Goal: Transaction & Acquisition: Purchase product/service

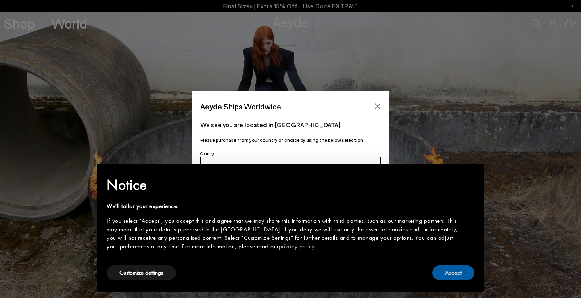
drag, startPoint x: 467, startPoint y: 273, endPoint x: 460, endPoint y: 262, distance: 12.9
click at [467, 273] on button "Accept" at bounding box center [453, 272] width 42 height 15
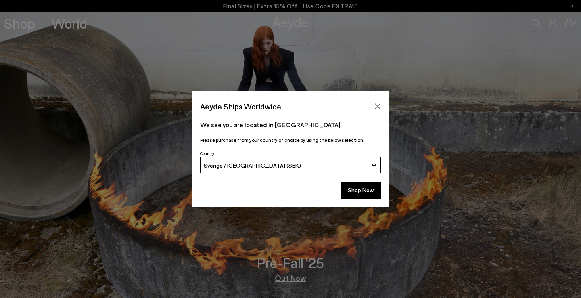
click at [376, 103] on icon "Close" at bounding box center [378, 106] width 6 height 6
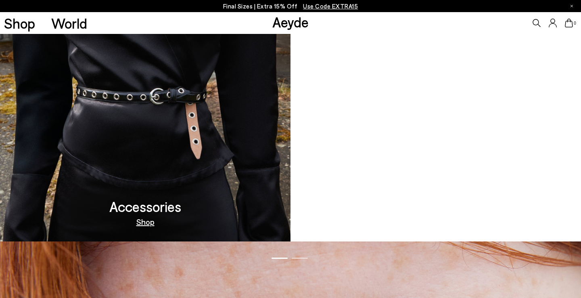
scroll to position [571, 0]
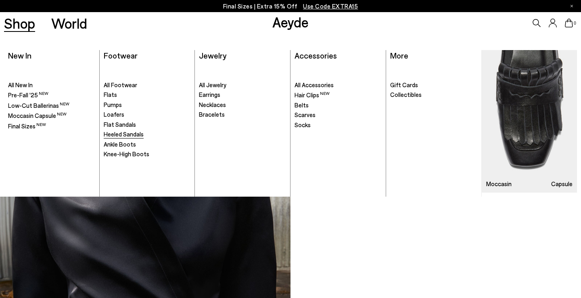
click at [128, 133] on span "Heeled Sandals" at bounding box center [124, 133] width 40 height 7
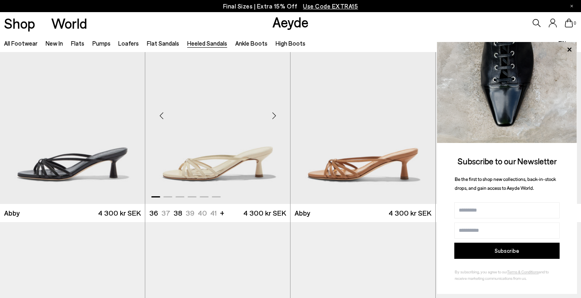
scroll to position [217, 0]
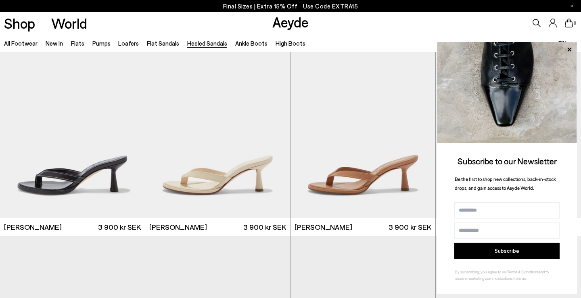
click at [570, 50] on icon at bounding box center [570, 49] width 4 height 4
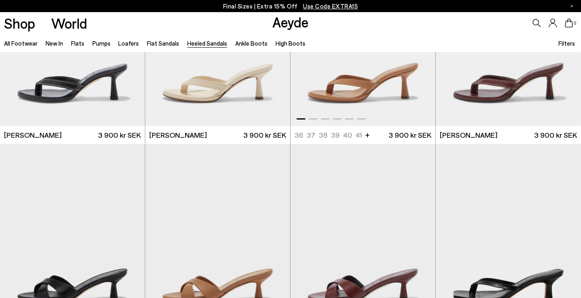
scroll to position [417, 0]
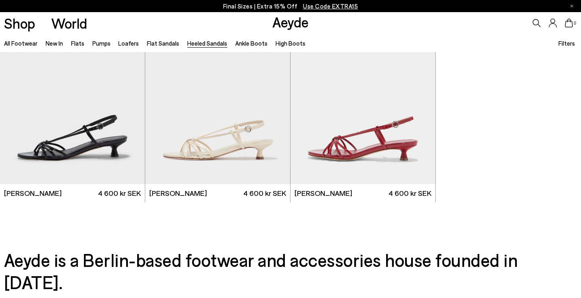
scroll to position [1855, 0]
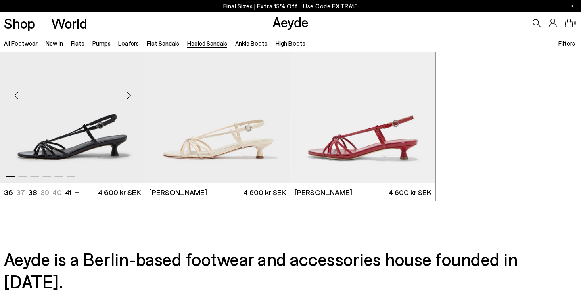
click at [109, 136] on img "1 / 6" at bounding box center [72, 92] width 145 height 182
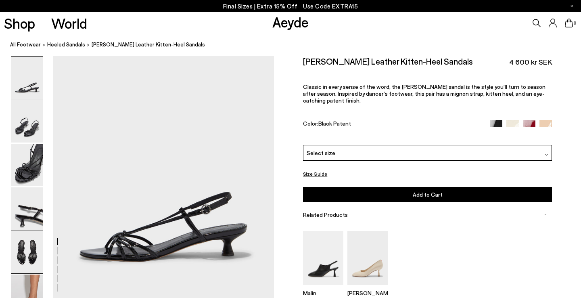
click at [31, 252] on img at bounding box center [26, 252] width 31 height 42
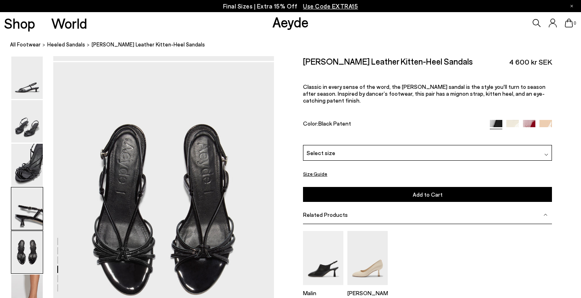
scroll to position [1131, 0]
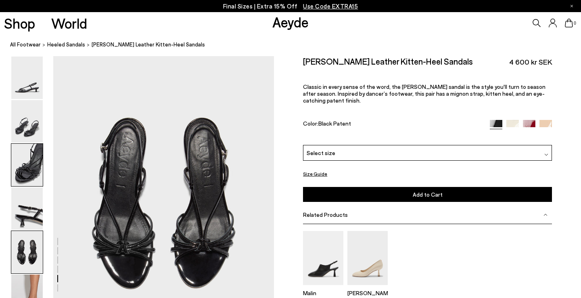
click at [27, 162] on img at bounding box center [26, 165] width 31 height 42
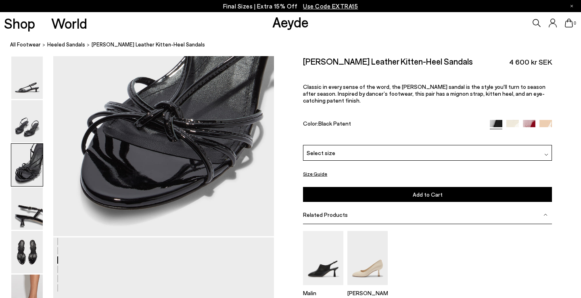
scroll to position [539, 0]
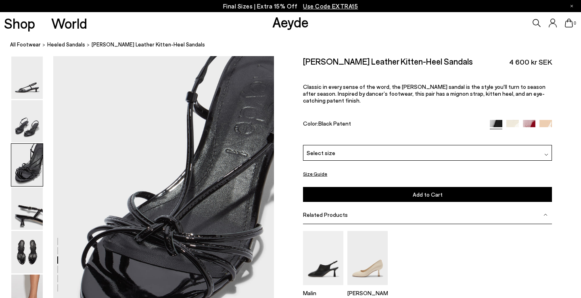
click at [531, 120] on img at bounding box center [529, 126] width 13 height 13
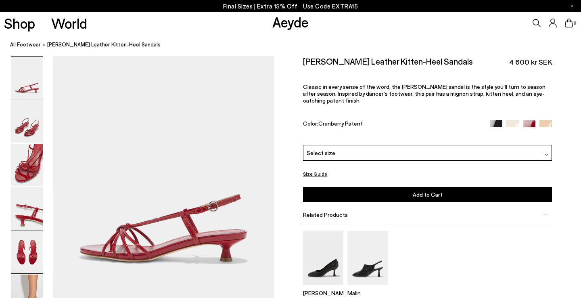
click at [29, 241] on img at bounding box center [26, 252] width 31 height 42
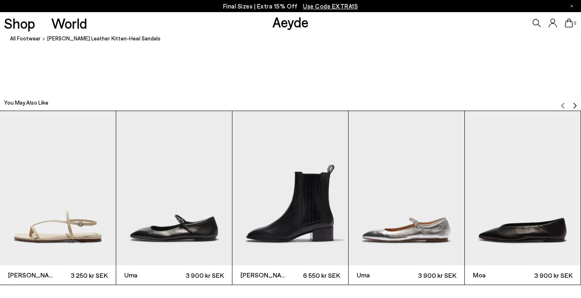
scroll to position [1323, 0]
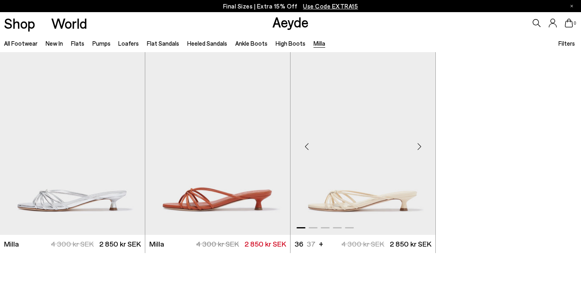
scroll to position [67, 0]
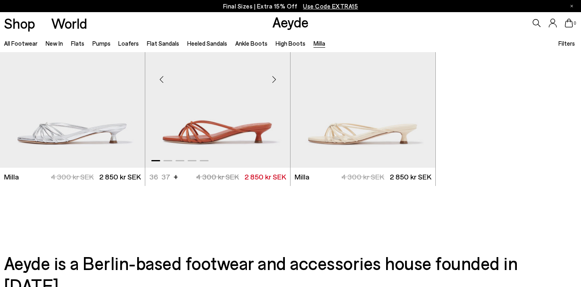
click at [276, 77] on div "Next slide" at bounding box center [274, 79] width 24 height 24
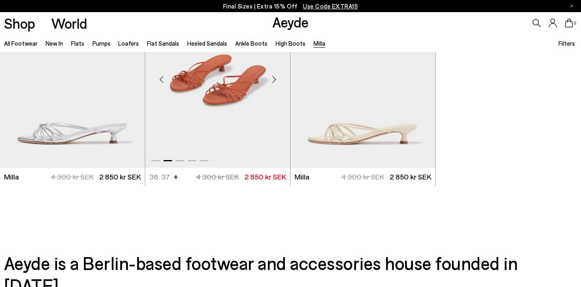
click at [275, 78] on div "Next slide" at bounding box center [274, 79] width 24 height 24
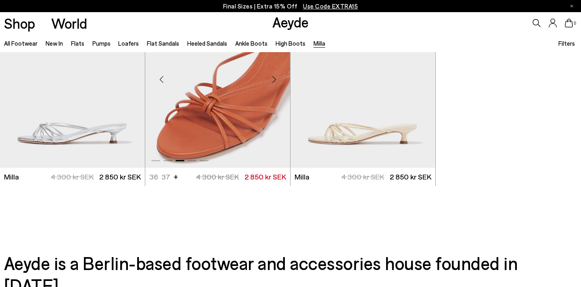
click at [275, 78] on div "Next slide" at bounding box center [274, 79] width 24 height 24
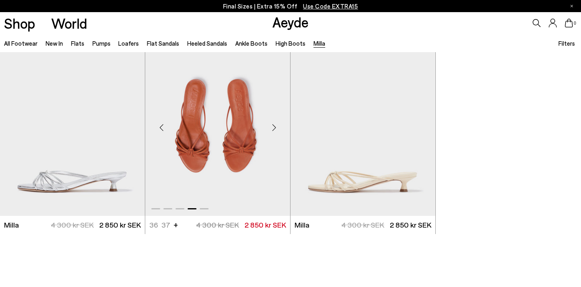
scroll to position [18, 0]
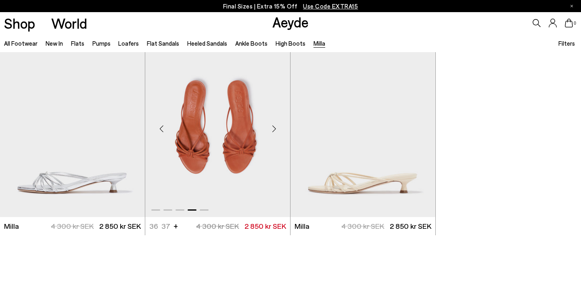
click at [274, 127] on div "Next slide" at bounding box center [274, 129] width 24 height 24
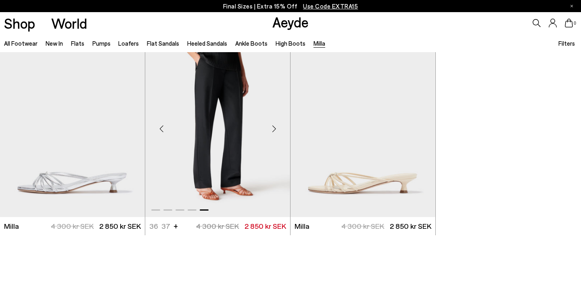
click at [166, 224] on ul "36 37 37.5 38 38.5 39 +" at bounding box center [159, 226] width 20 height 10
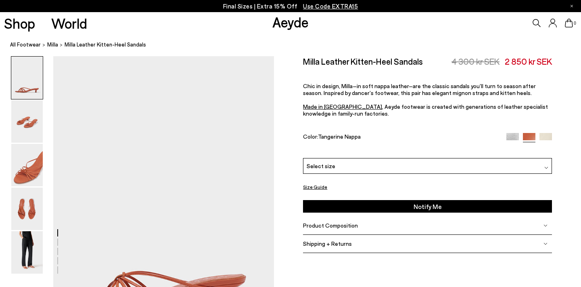
click at [549, 158] on div "Select size" at bounding box center [427, 166] width 249 height 16
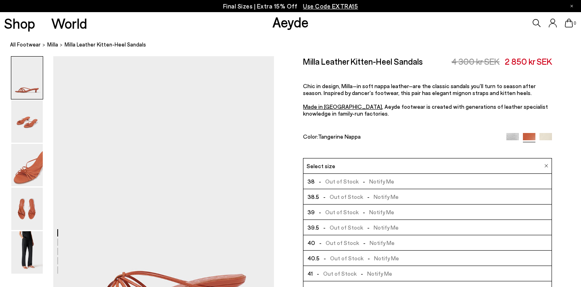
scroll to position [46, 0]
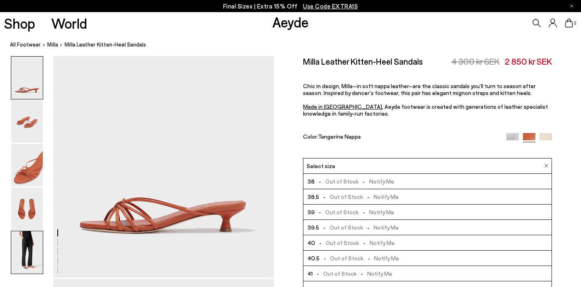
click at [39, 247] on img at bounding box center [26, 252] width 31 height 42
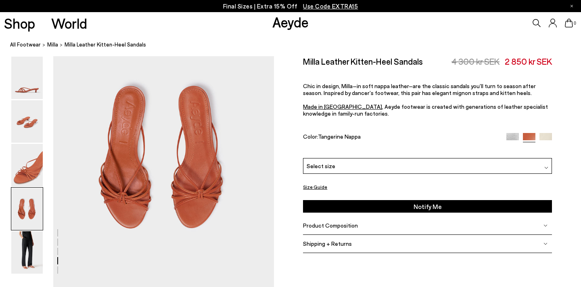
scroll to position [933, 0]
